Goal: Navigation & Orientation: Go to known website

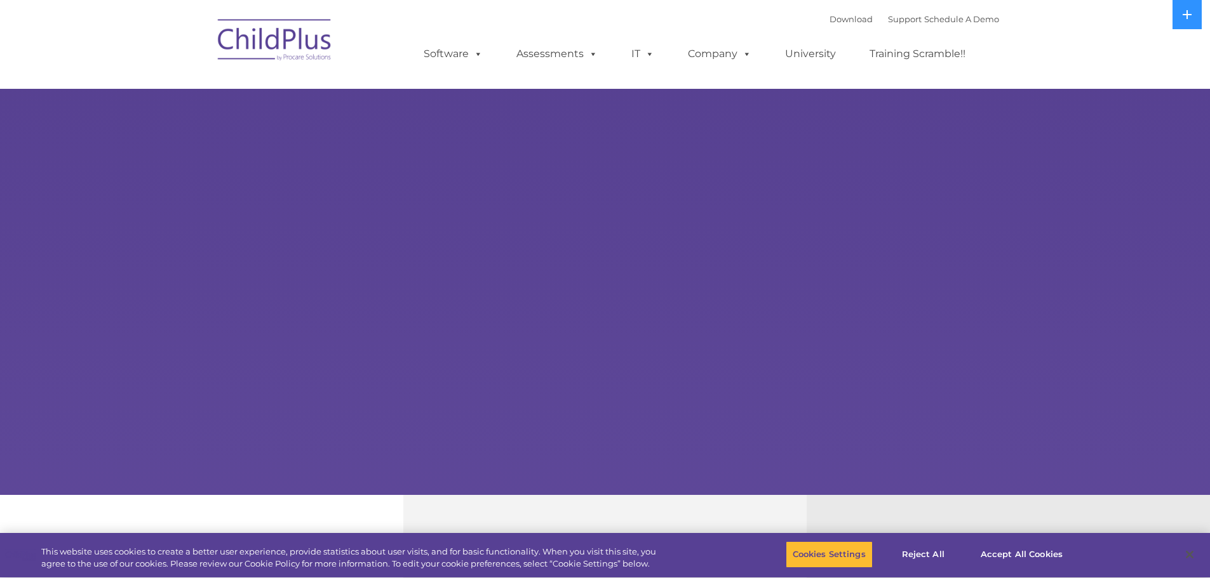
select select "MEDIUM"
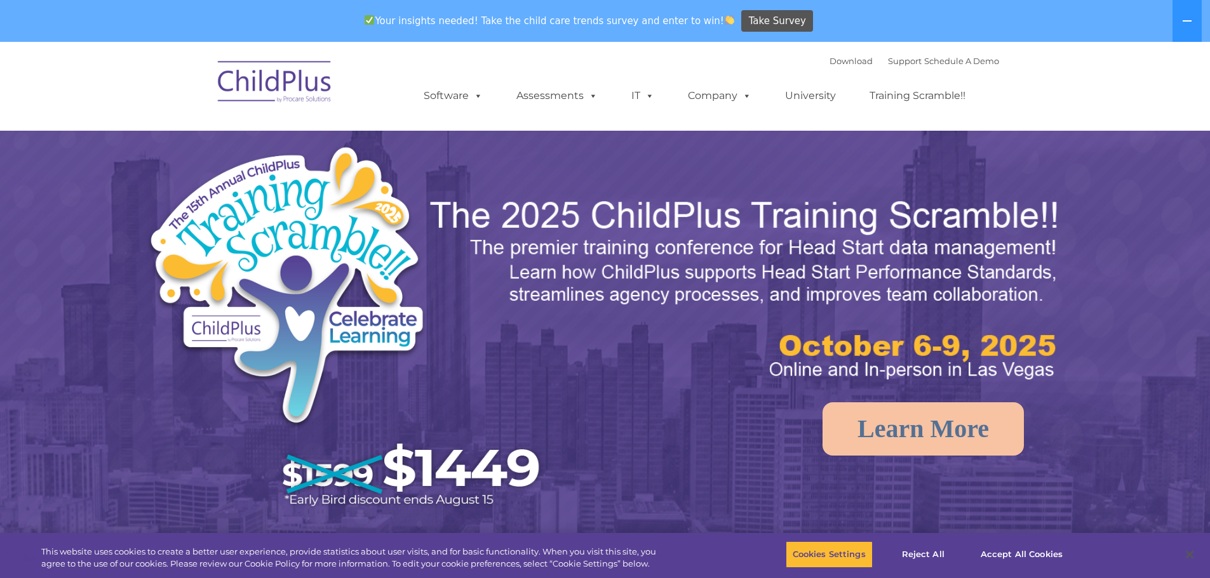
click at [296, 64] on img at bounding box center [274, 83] width 127 height 63
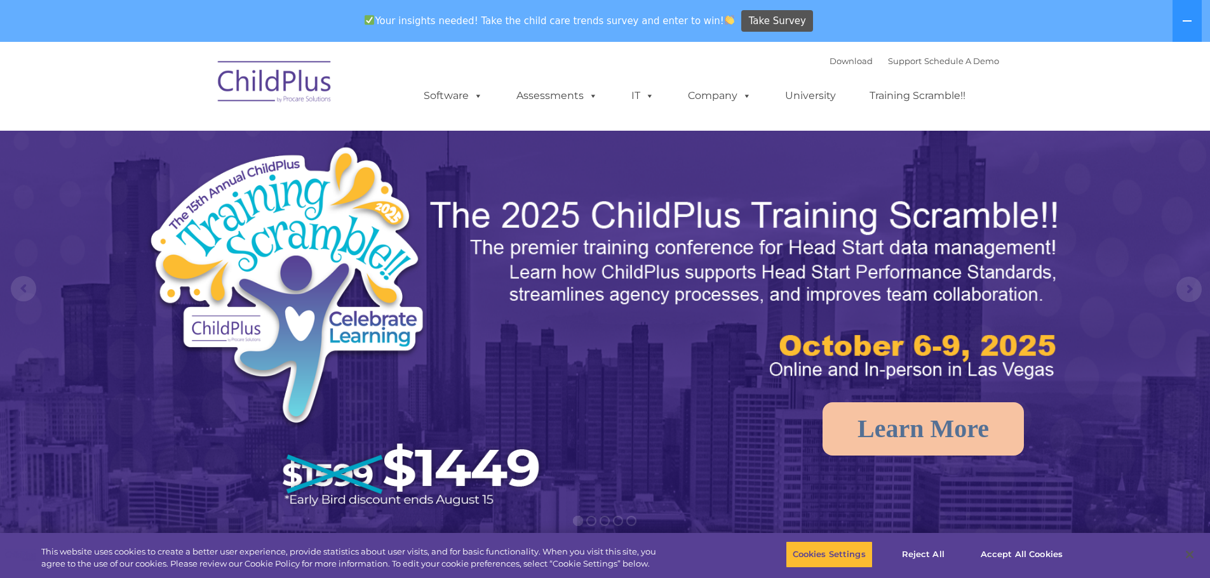
click at [290, 75] on img at bounding box center [274, 83] width 127 height 63
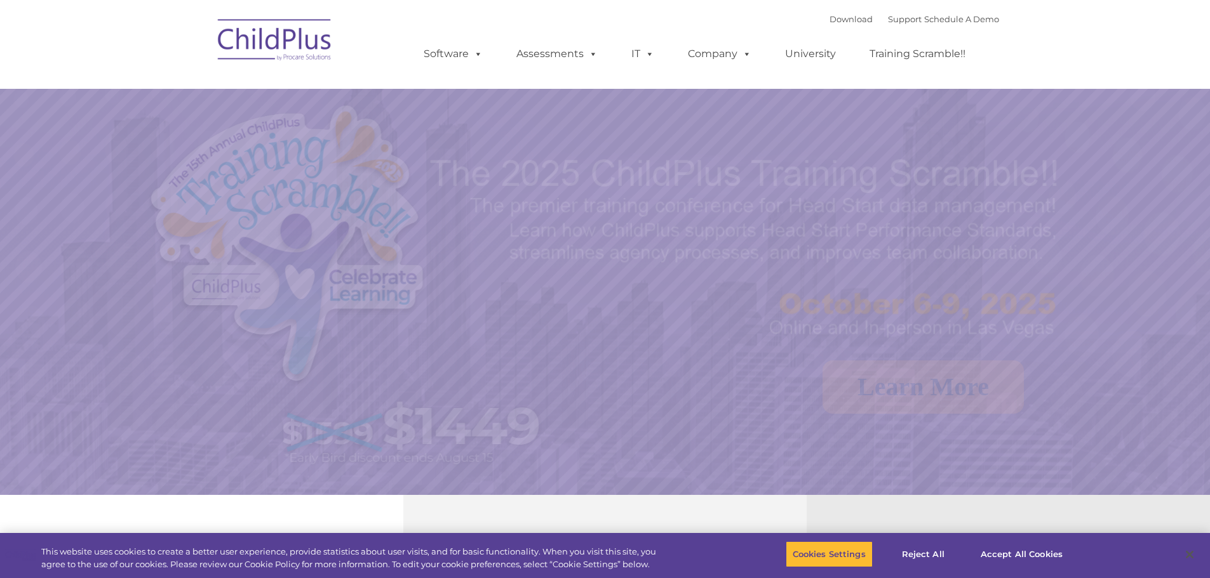
select select "MEDIUM"
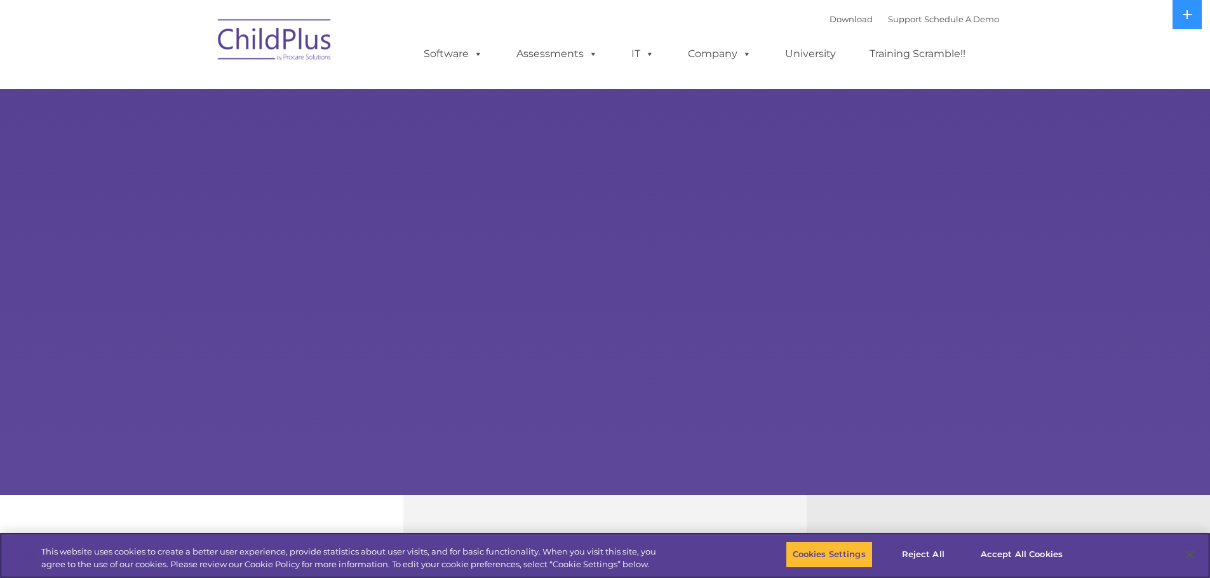
select select "MEDIUM"
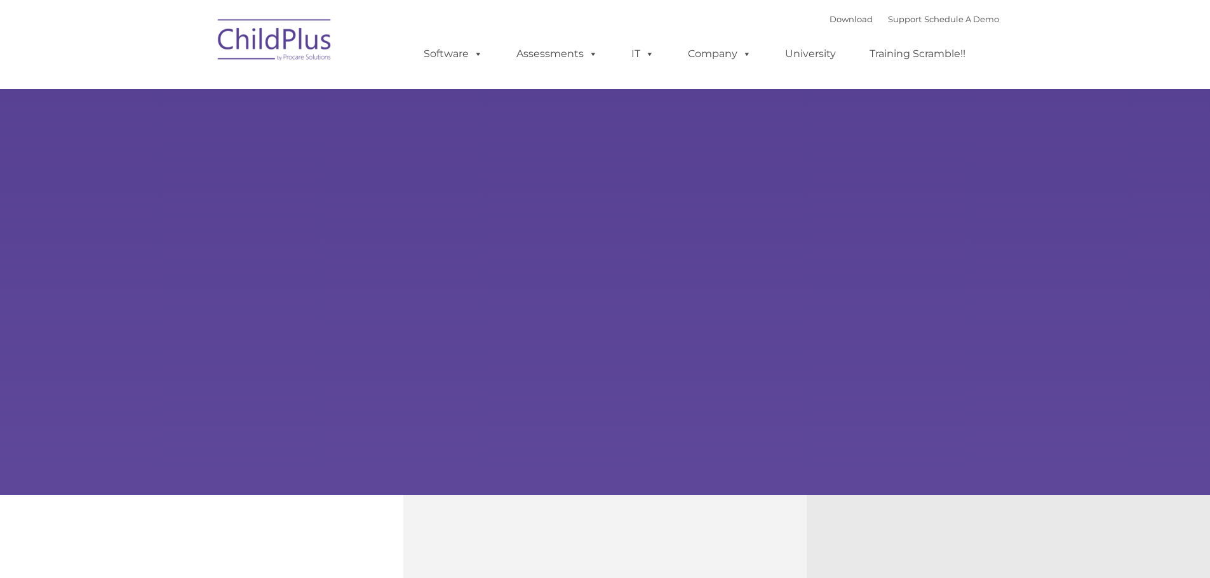
type input ""
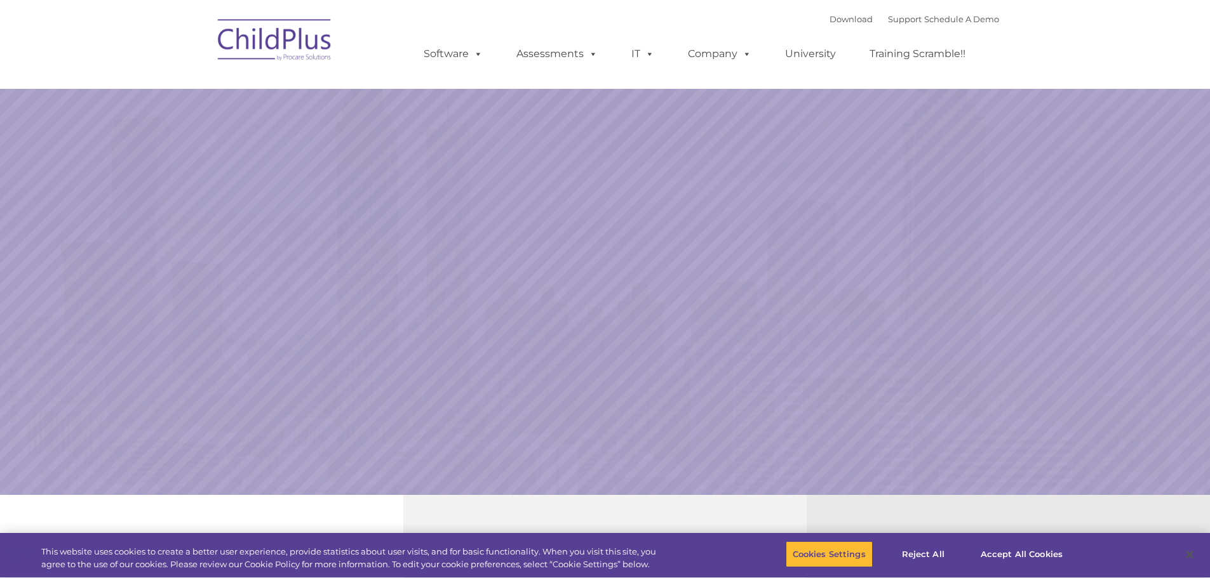
select select "MEDIUM"
